Goal: Task Accomplishment & Management: Use online tool/utility

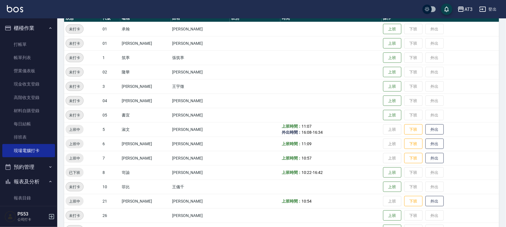
scroll to position [32, 0]
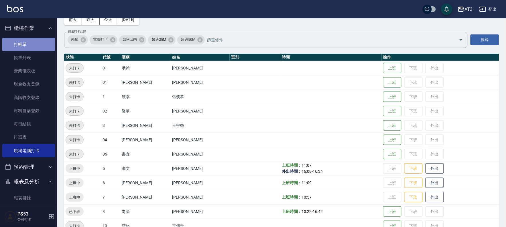
click at [31, 44] on link "打帳單" at bounding box center [28, 44] width 53 height 13
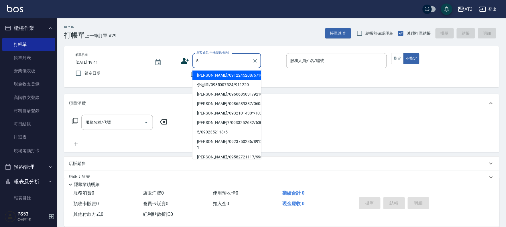
type input "5"
type input "[PERSON_NAME]/0912245208/671026"
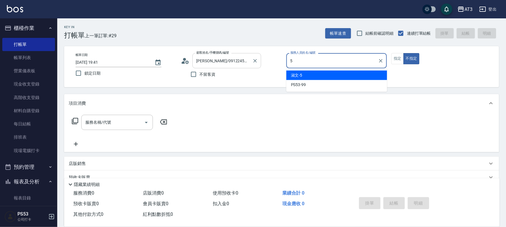
type input "淑文-5"
type button "false"
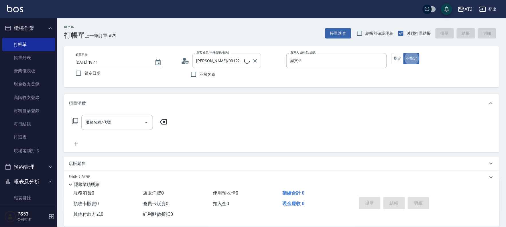
type input "5/0902352118/5"
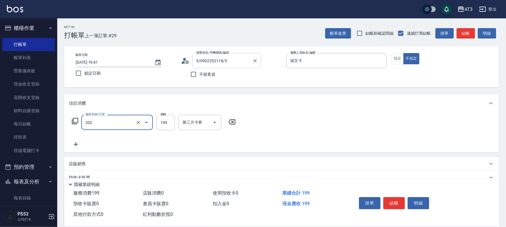
type input "不指定單剪(202)"
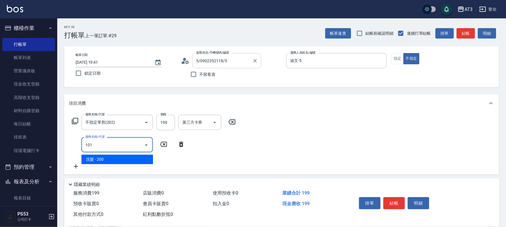
type input "洗髮(101)"
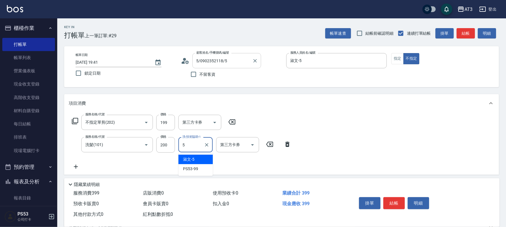
type input "淑文-5"
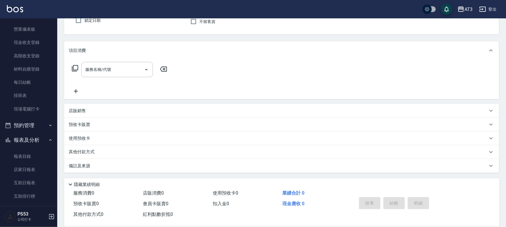
scroll to position [127, 0]
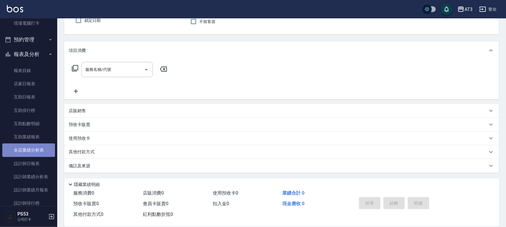
click at [44, 152] on link "全店業績分析表" at bounding box center [28, 149] width 53 height 13
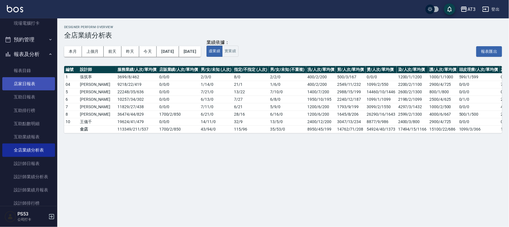
click at [30, 84] on link "店家日報表" at bounding box center [28, 83] width 53 height 13
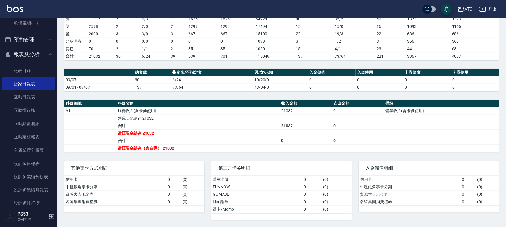
scroll to position [76, 0]
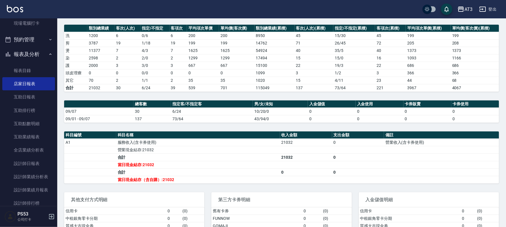
click at [21, 49] on button "報表及分析" at bounding box center [28, 54] width 53 height 15
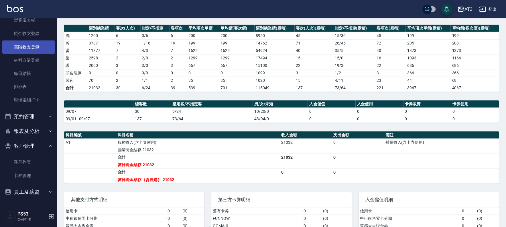
scroll to position [50, 0]
click at [31, 131] on button "報表及分析" at bounding box center [28, 131] width 53 height 15
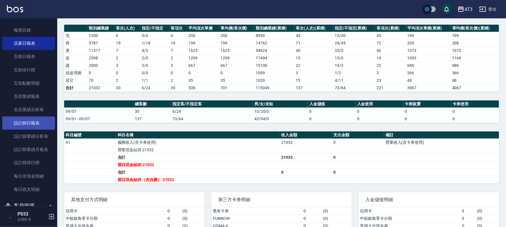
scroll to position [223, 0]
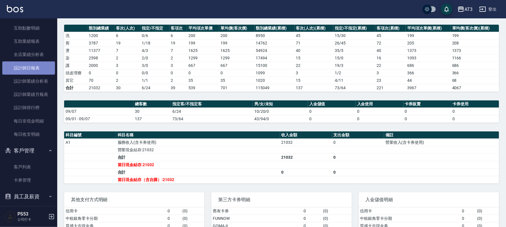
click at [32, 71] on link "設計師日報表" at bounding box center [28, 67] width 53 height 13
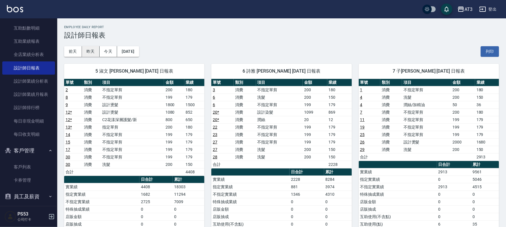
click at [87, 51] on button "昨天" at bounding box center [91, 51] width 18 height 11
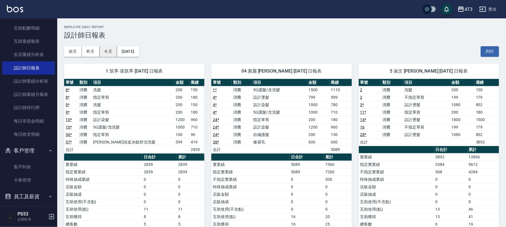
click at [113, 52] on button "今天" at bounding box center [109, 51] width 18 height 11
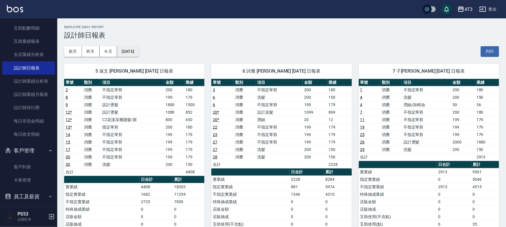
click at [128, 47] on button "[DATE]" at bounding box center [128, 51] width 22 height 11
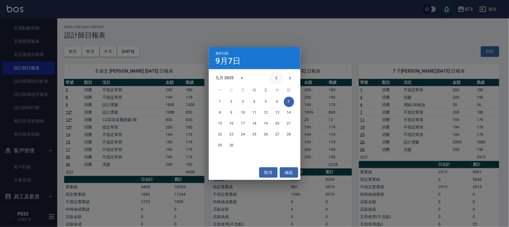
click at [274, 78] on icon "Previous month" at bounding box center [276, 78] width 7 height 7
click at [256, 112] on button "7" at bounding box center [255, 112] width 10 height 10
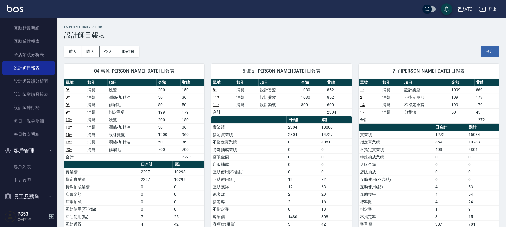
click at [19, 5] on img at bounding box center [15, 8] width 16 height 7
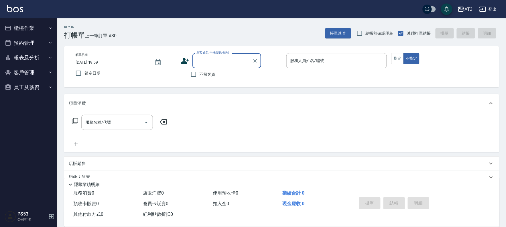
click at [22, 32] on button "櫃檯作業" at bounding box center [28, 28] width 53 height 15
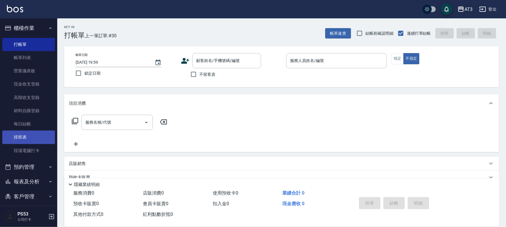
drag, startPoint x: 35, startPoint y: 149, endPoint x: 47, endPoint y: 138, distance: 15.8
click at [36, 149] on link "現場電腦打卡" at bounding box center [28, 150] width 53 height 13
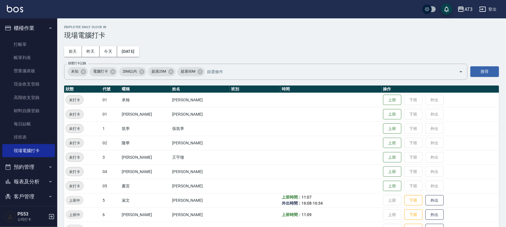
click at [34, 177] on button "報表及分析" at bounding box center [28, 181] width 53 height 15
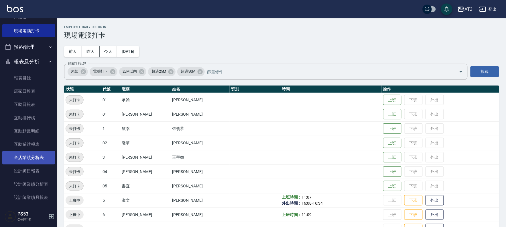
scroll to position [127, 0]
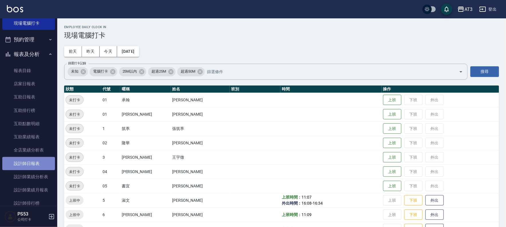
click at [36, 161] on link "設計師日報表" at bounding box center [28, 163] width 53 height 13
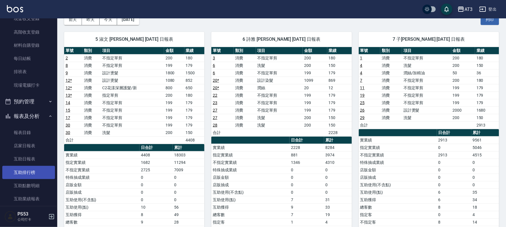
scroll to position [64, 0]
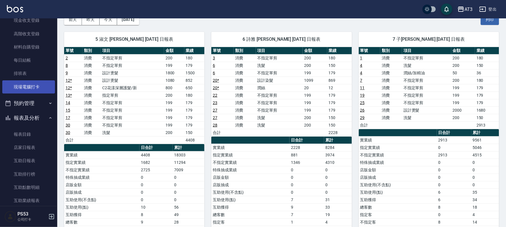
click at [38, 89] on link "現場電腦打卡" at bounding box center [28, 86] width 53 height 13
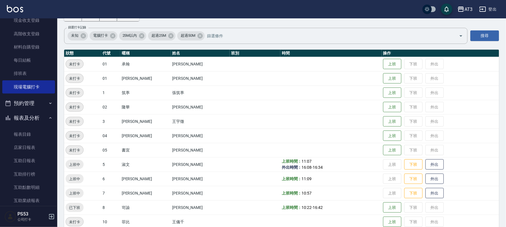
scroll to position [64, 0]
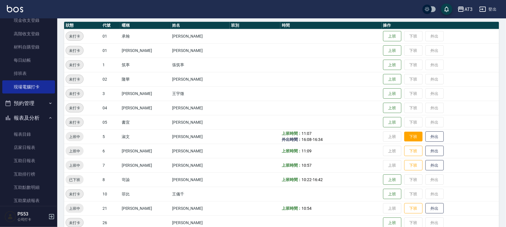
click at [405, 139] on button "下班" at bounding box center [414, 137] width 18 height 10
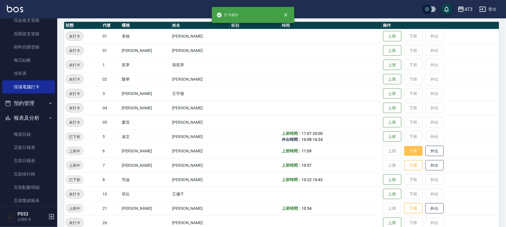
click at [405, 151] on button "下班" at bounding box center [414, 151] width 18 height 10
click at [405, 164] on button "下班" at bounding box center [414, 165] width 18 height 10
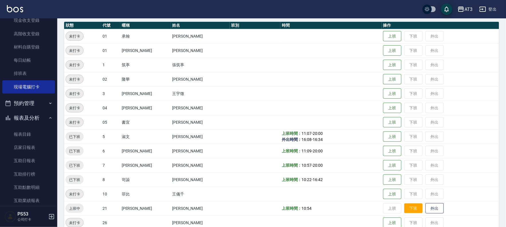
click at [405, 205] on button "下班" at bounding box center [414, 208] width 18 height 10
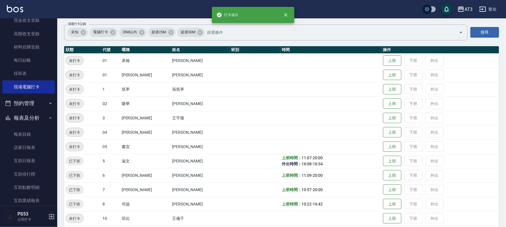
scroll to position [0, 0]
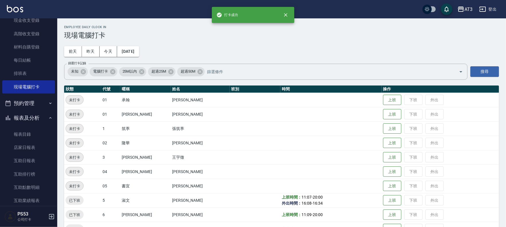
click at [17, 7] on img at bounding box center [15, 8] width 16 height 7
